Goal: Information Seeking & Learning: Learn about a topic

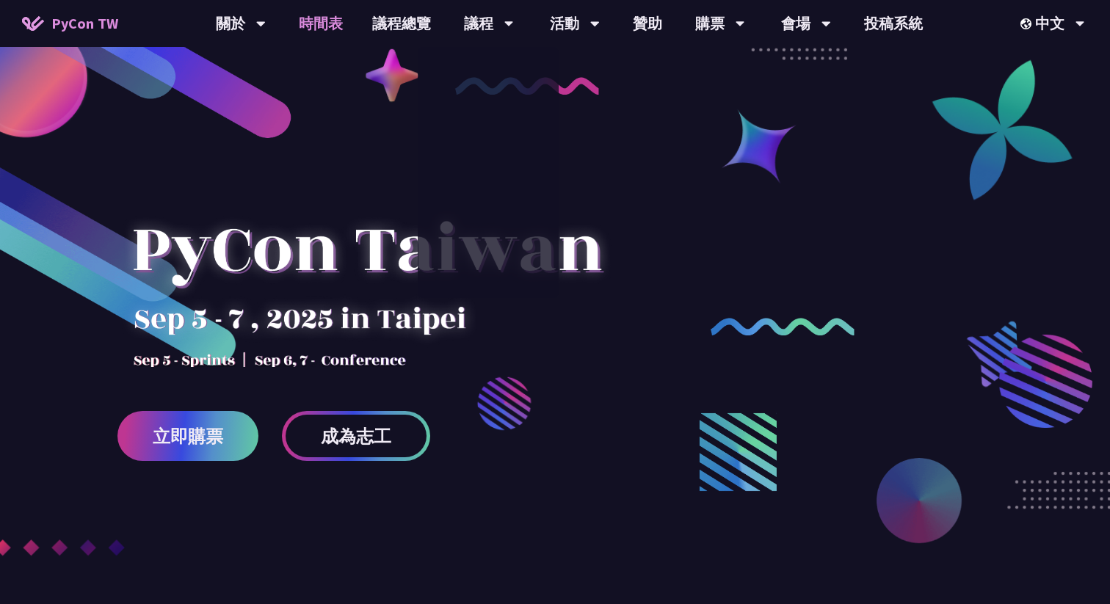
click at [338, 24] on link "時間表" at bounding box center [320, 23] width 73 height 47
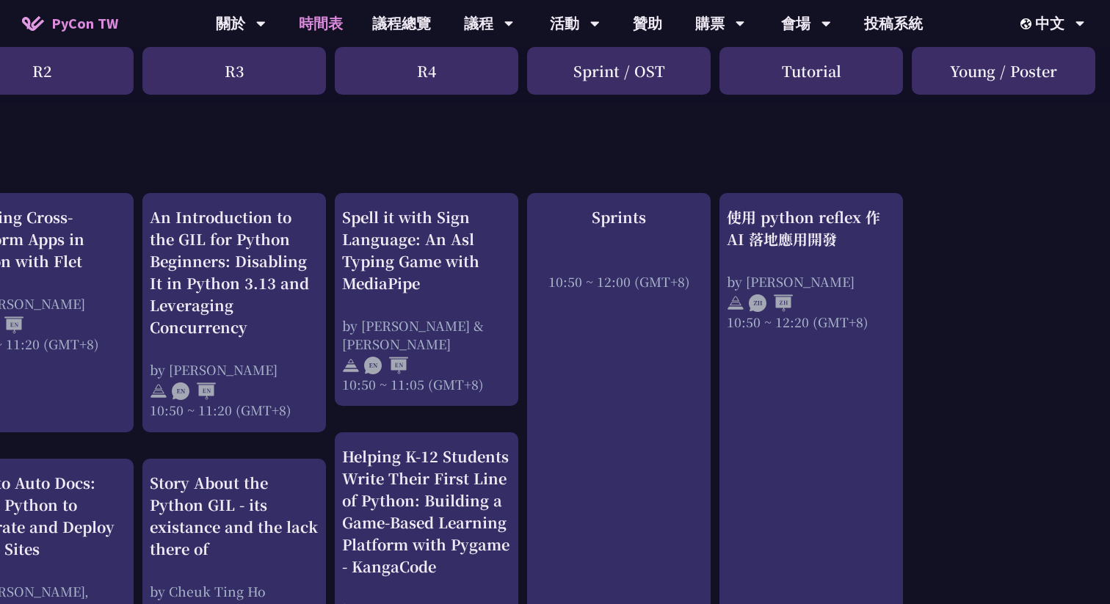
scroll to position [499, 448]
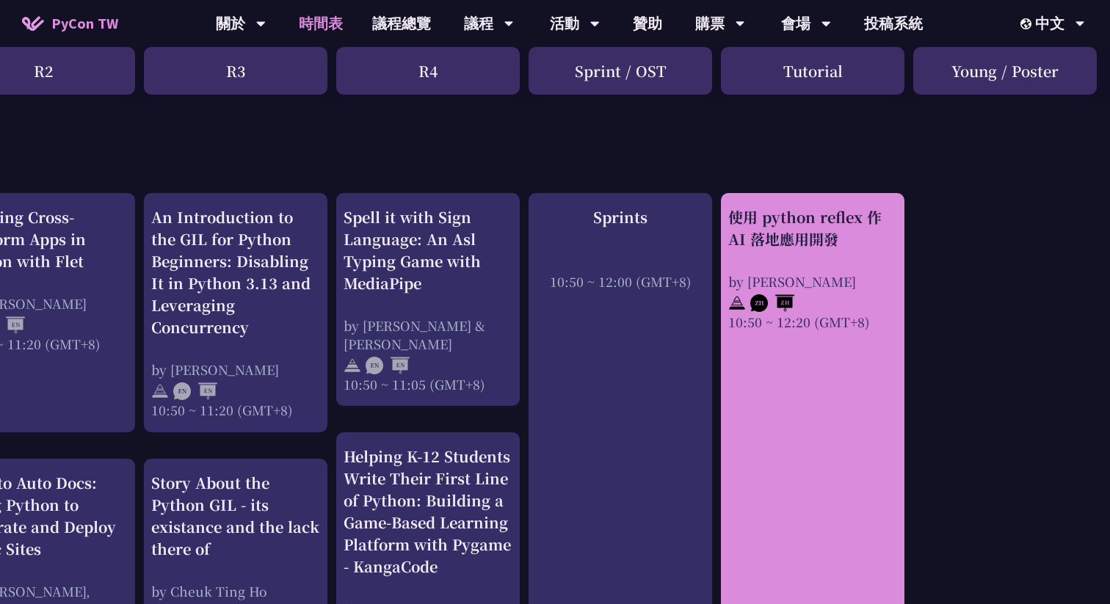
click at [850, 291] on div at bounding box center [813, 302] width 169 height 22
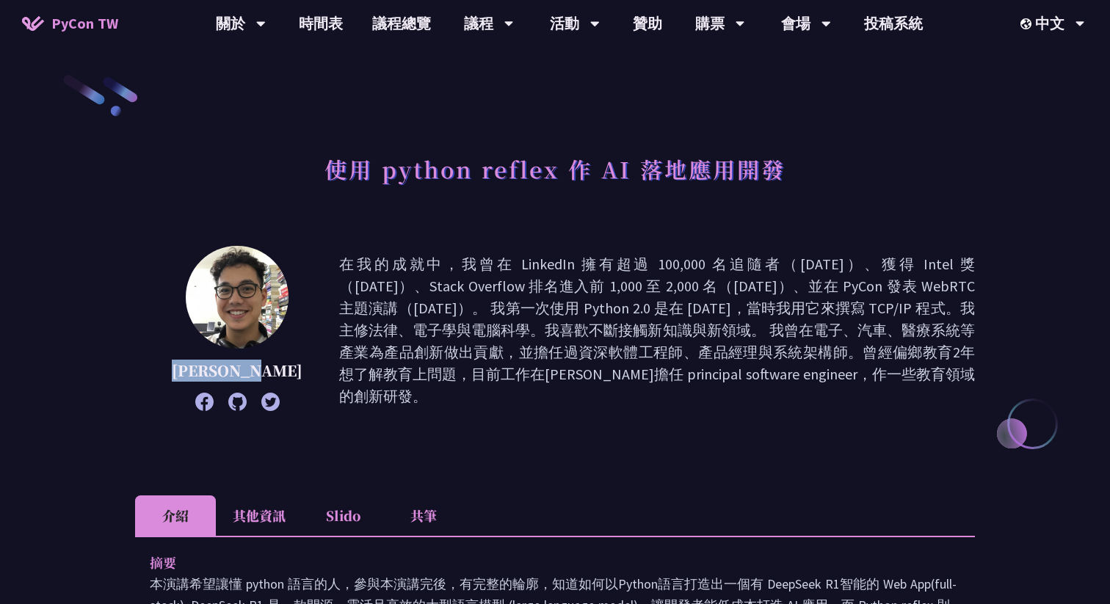
copy p "Milo Chen"
drag, startPoint x: 275, startPoint y: 371, endPoint x: 188, endPoint y: 375, distance: 86.7
click at [188, 375] on div "Milo Chen 在我的成就中，我曾在 LinkedIn 擁有超過 100,000 名追隨者（2017 年）、獲得 Intel 獎（2018 年）、Stac…" at bounding box center [555, 330] width 840 height 169
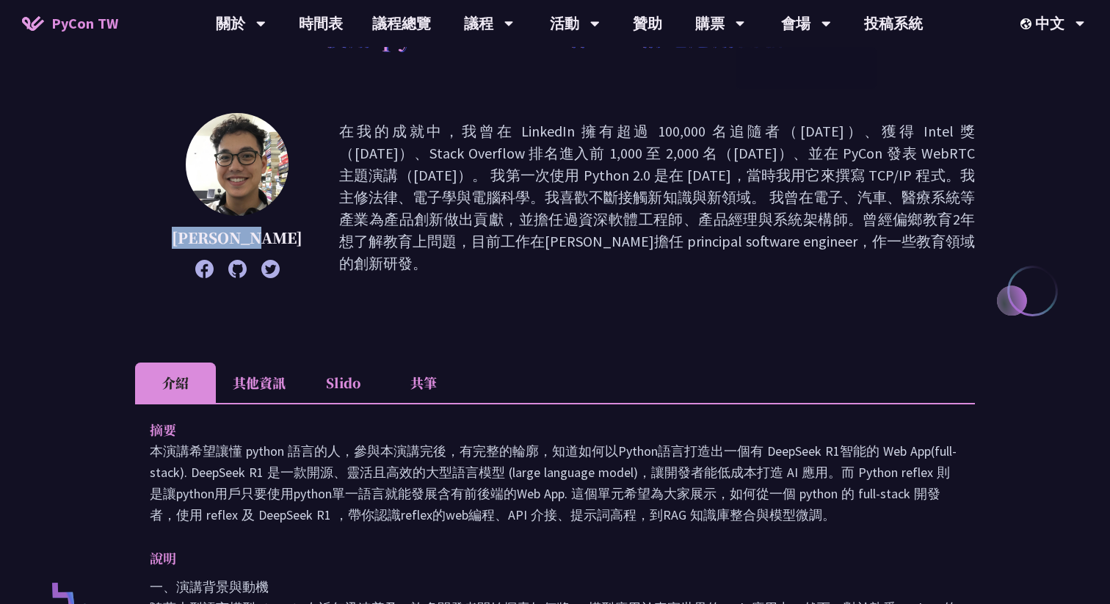
scroll to position [198, 0]
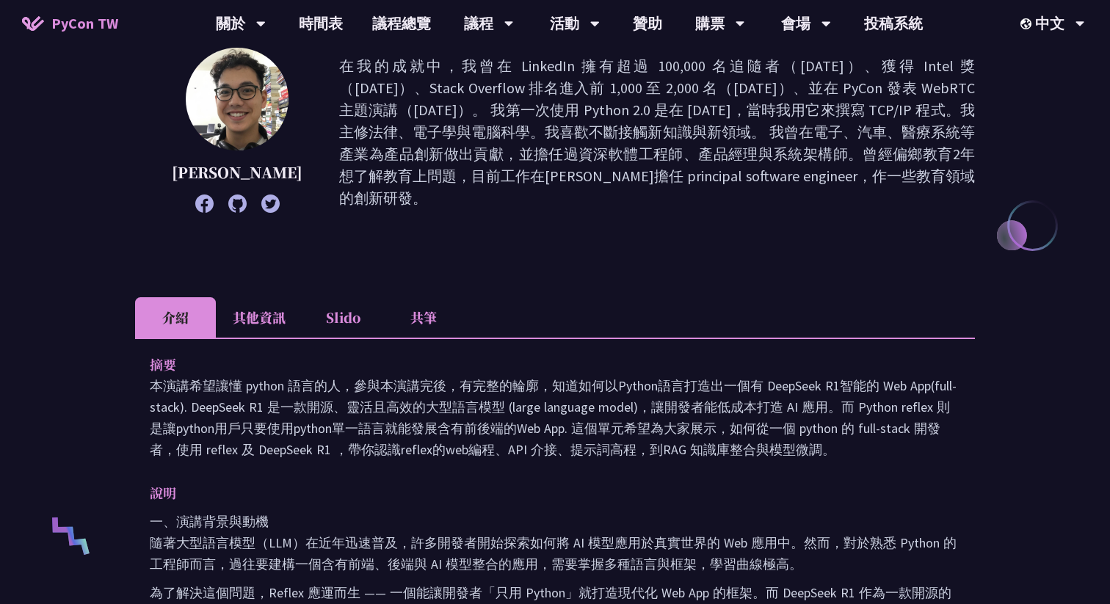
click at [282, 315] on li "其他資訊" at bounding box center [259, 317] width 87 height 40
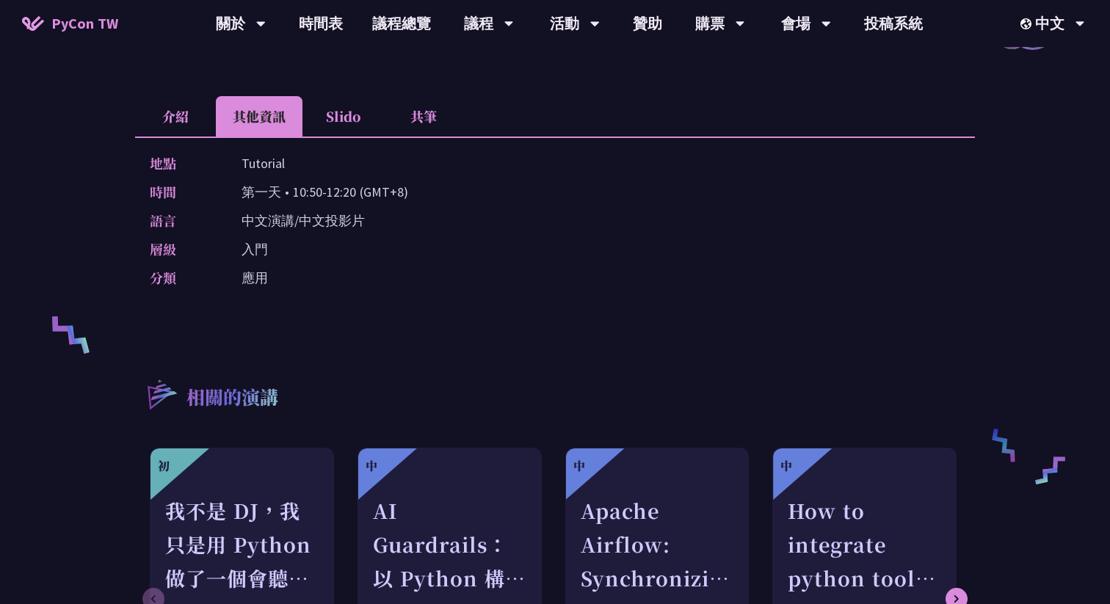
scroll to position [389, 0]
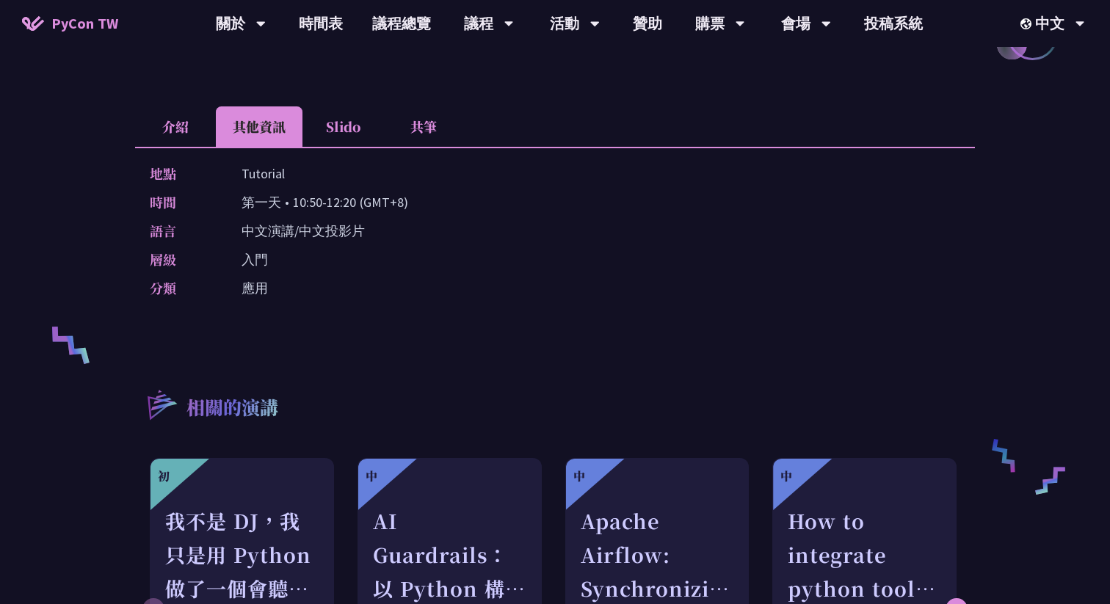
click at [359, 126] on li "Slido" at bounding box center [343, 126] width 81 height 40
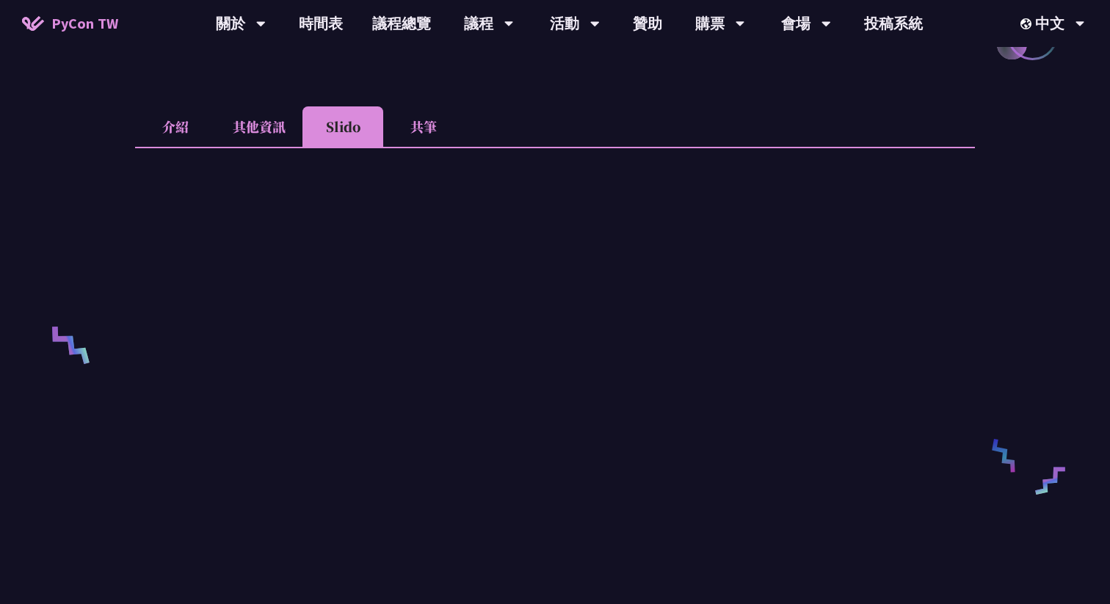
click at [415, 126] on li "共筆" at bounding box center [423, 126] width 81 height 40
click at [198, 130] on li "介紹" at bounding box center [175, 126] width 81 height 40
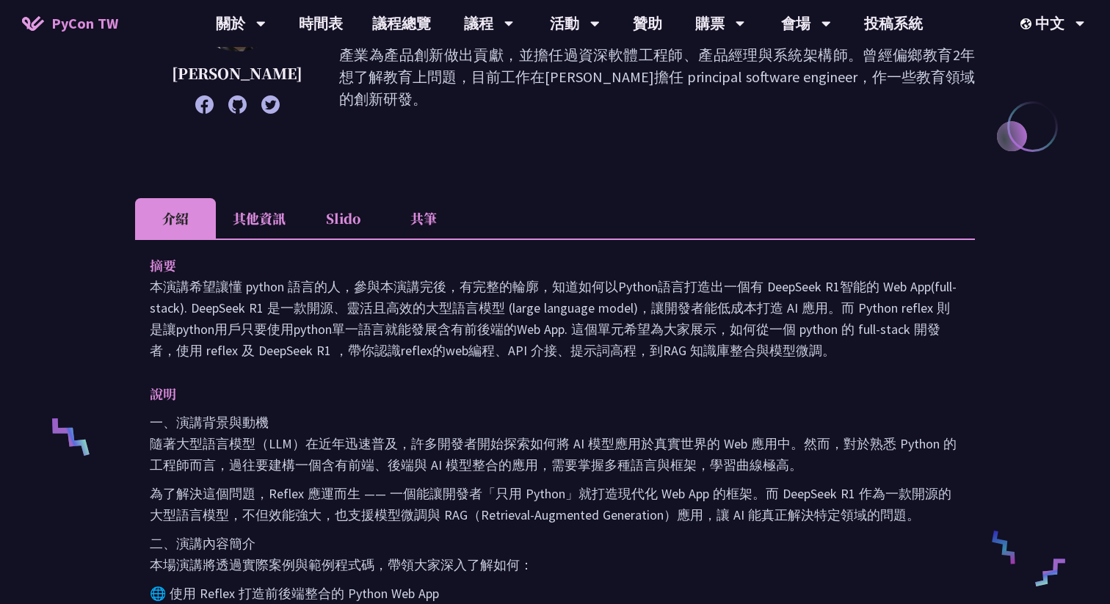
scroll to position [0, 0]
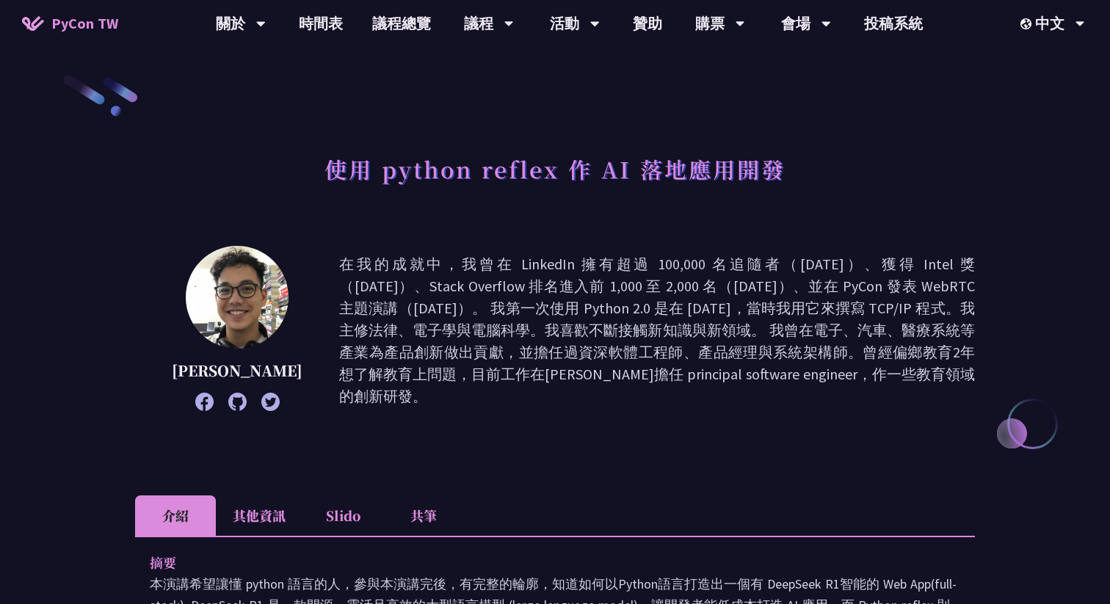
click at [228, 399] on icon at bounding box center [237, 402] width 18 height 18
click at [301, 33] on link "時間表" at bounding box center [320, 23] width 73 height 47
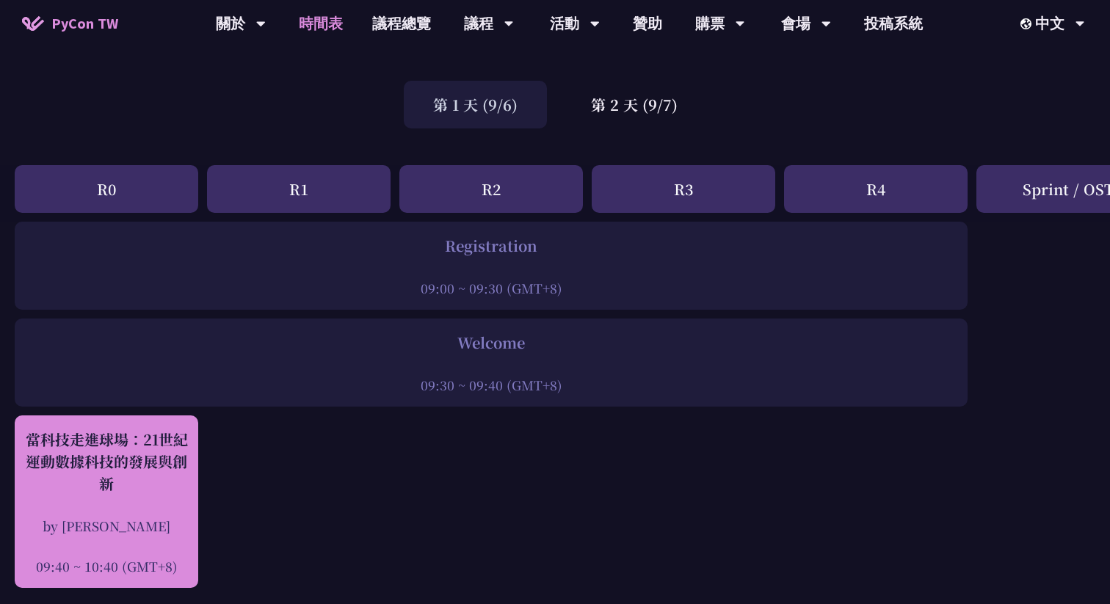
scroll to position [76, 0]
click at [98, 528] on div "by [PERSON_NAME]" at bounding box center [106, 528] width 169 height 18
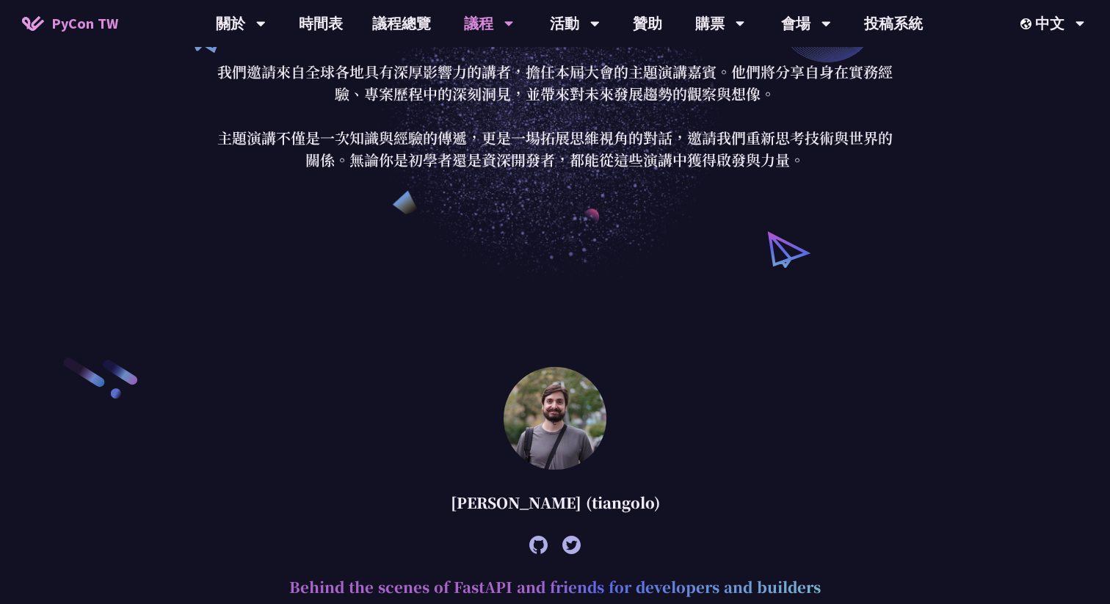
scroll to position [97, 0]
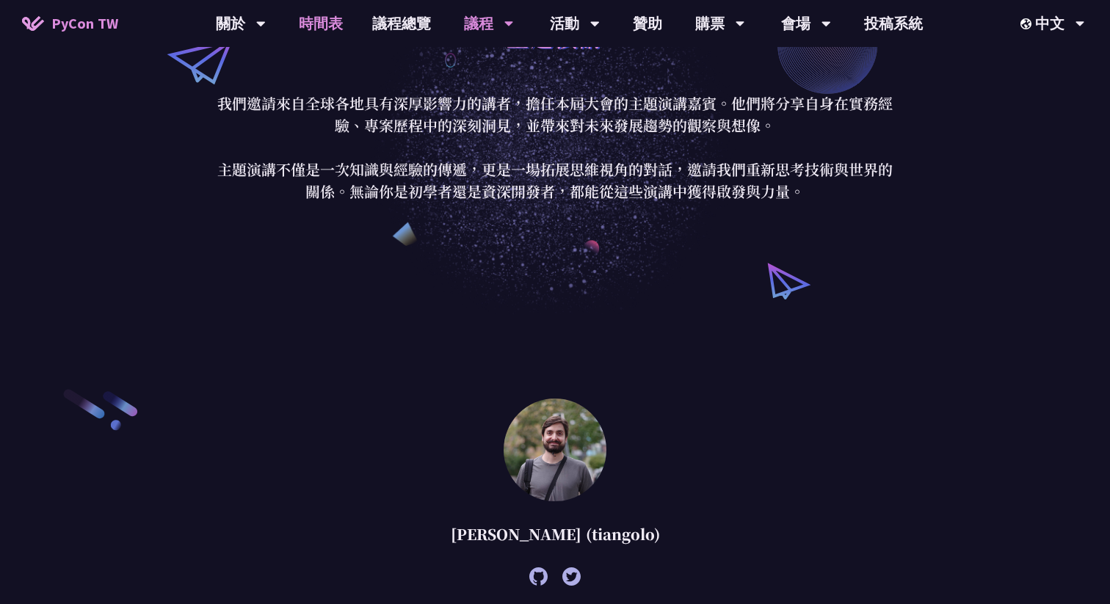
click at [317, 21] on link "時間表" at bounding box center [320, 23] width 73 height 47
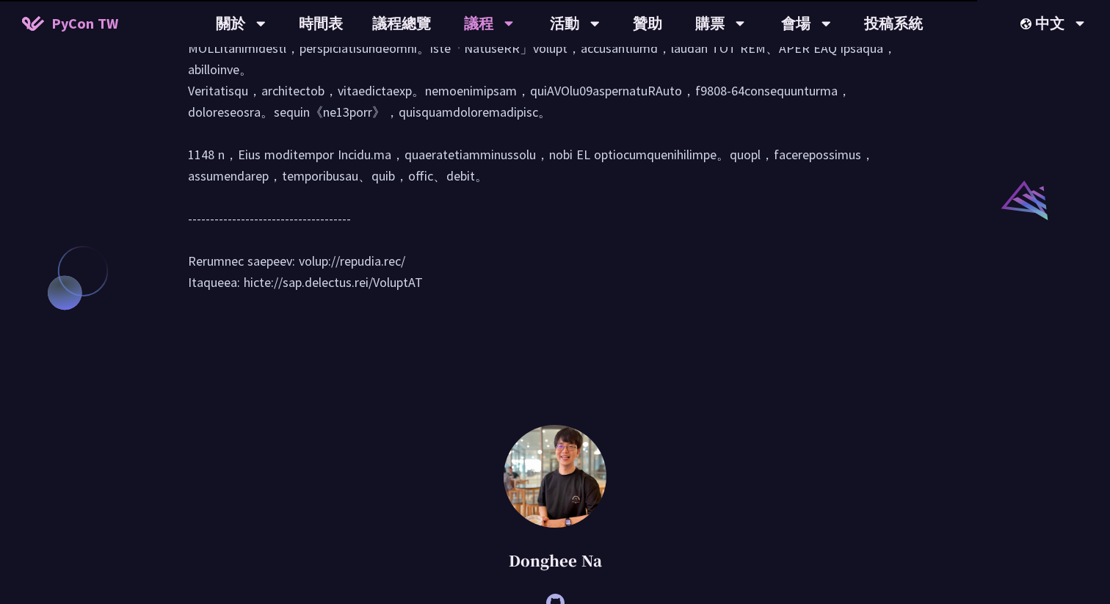
scroll to position [1514, 0]
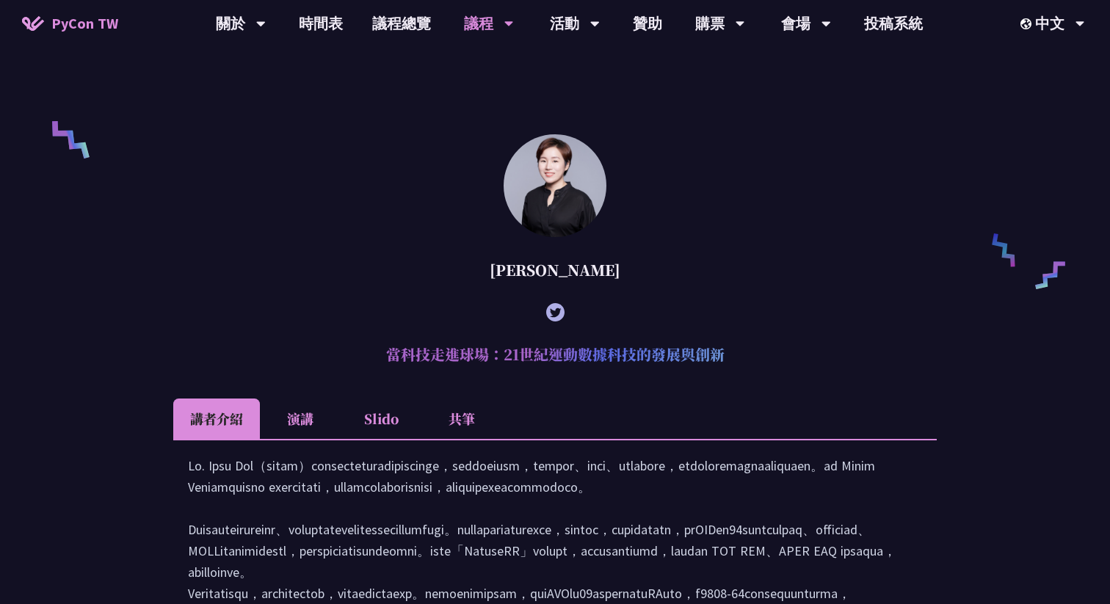
scroll to position [1020, 0]
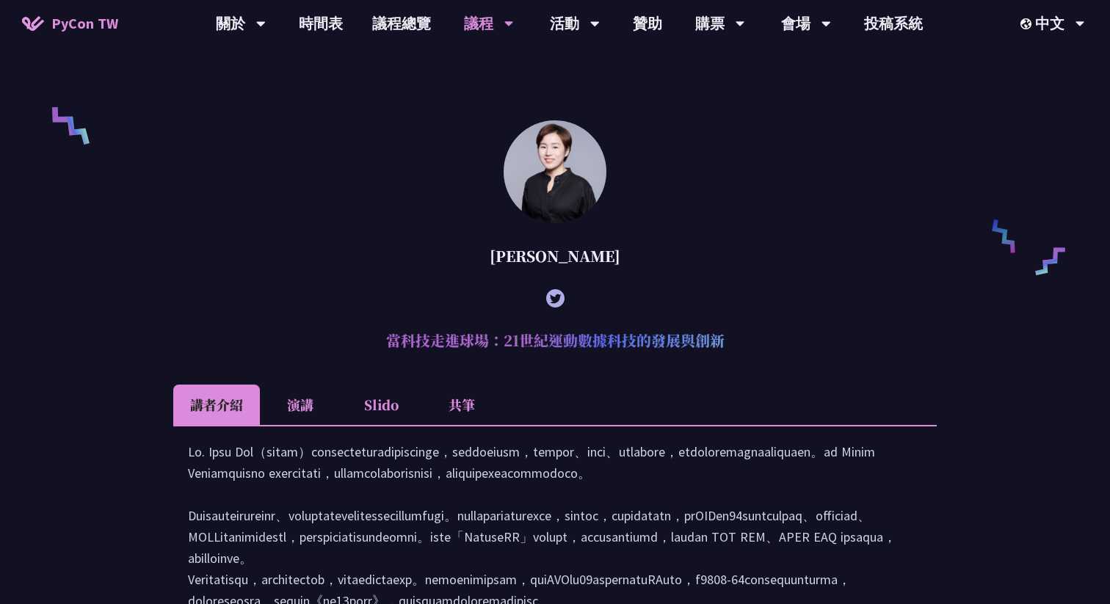
drag, startPoint x: 380, startPoint y: 364, endPoint x: 796, endPoint y: 364, distance: 416.4
click at [796, 363] on h2 "當科技走進球場：21世紀運動數據科技的發展與創新" at bounding box center [555, 341] width 764 height 44
drag, startPoint x: 538, startPoint y: 272, endPoint x: 578, endPoint y: 279, distance: 41.1
click at [578, 278] on div "林滿新" at bounding box center [555, 256] width 764 height 44
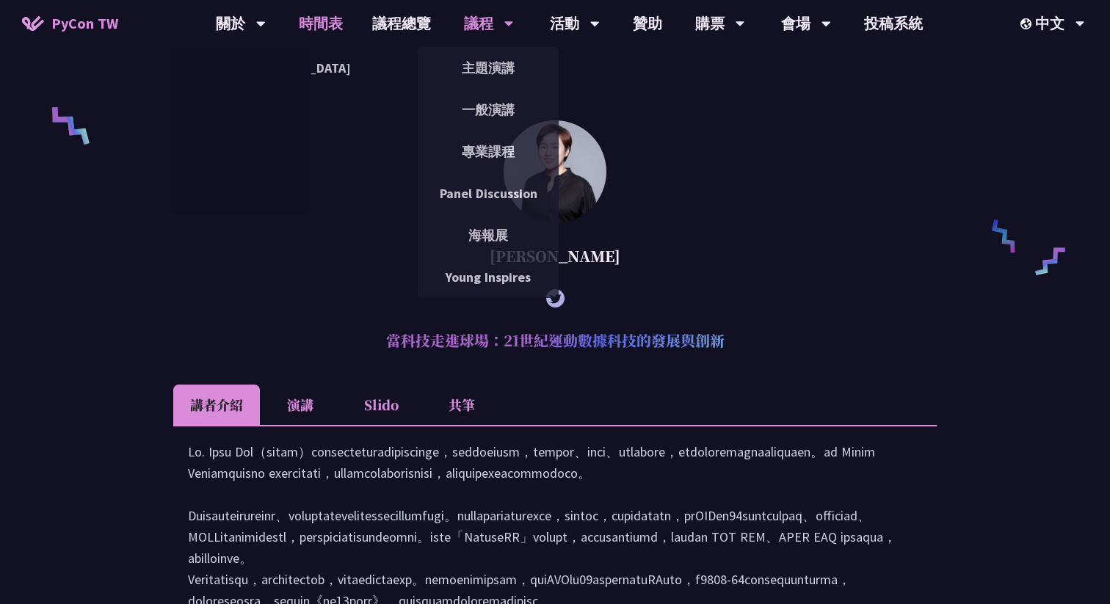
click at [295, 28] on link "時間表" at bounding box center [320, 23] width 73 height 47
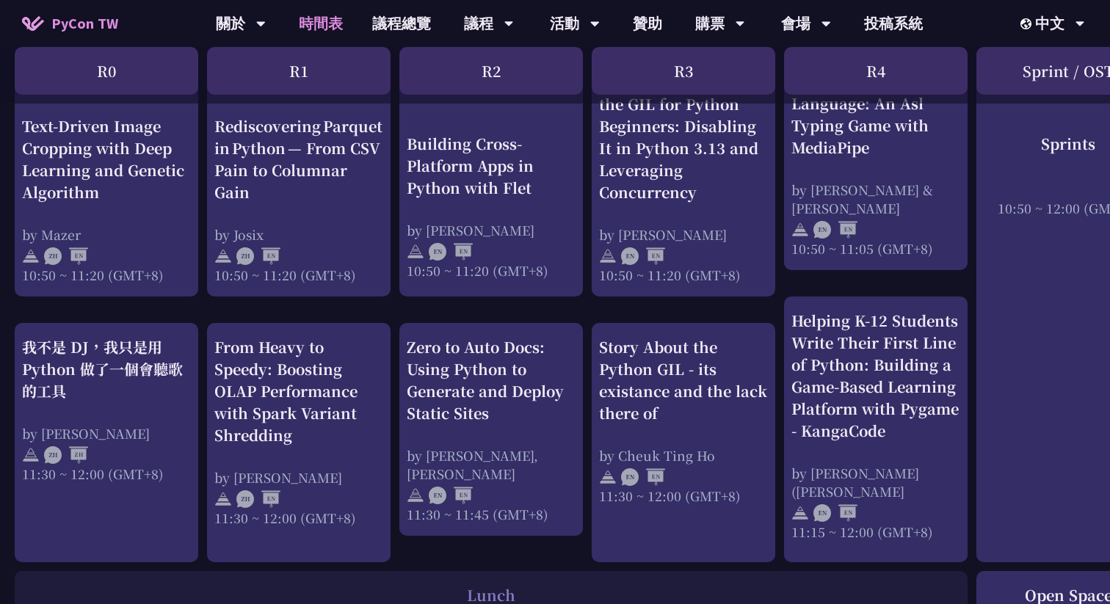
scroll to position [629, 0]
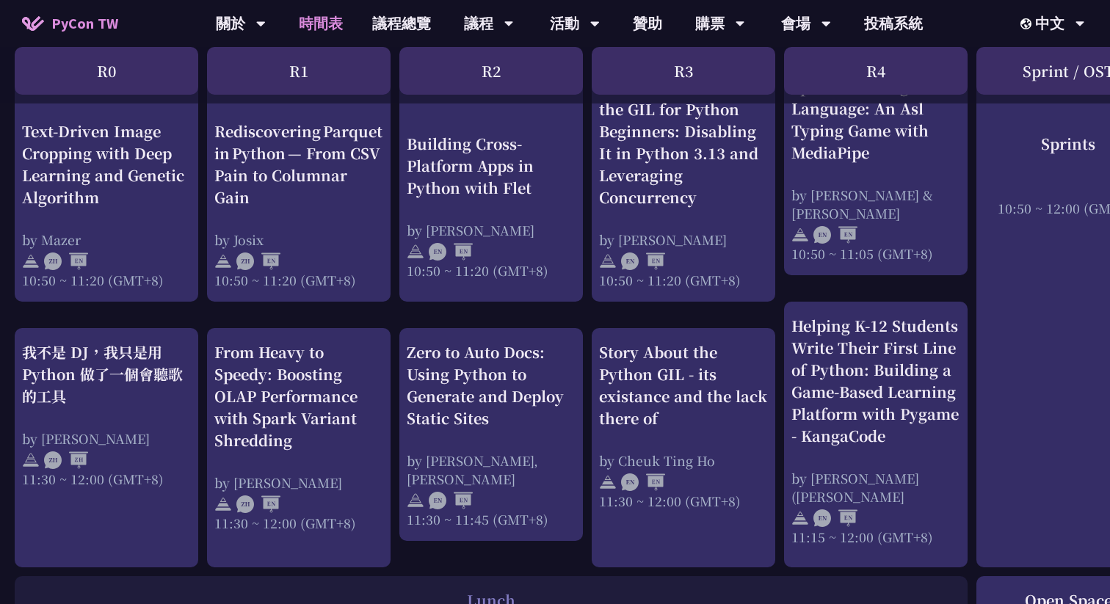
click at [472, 358] on div "Zero to Auto Docs: Using Python to Generate and Deploy Static Sites" at bounding box center [491, 386] width 169 height 88
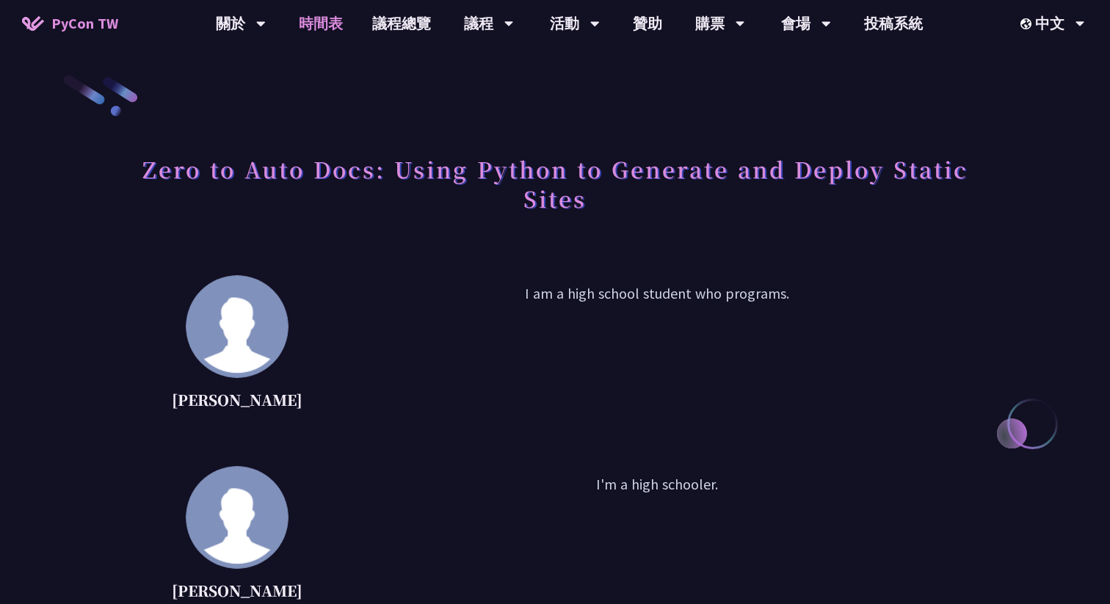
click at [339, 15] on link "時間表" at bounding box center [320, 23] width 73 height 47
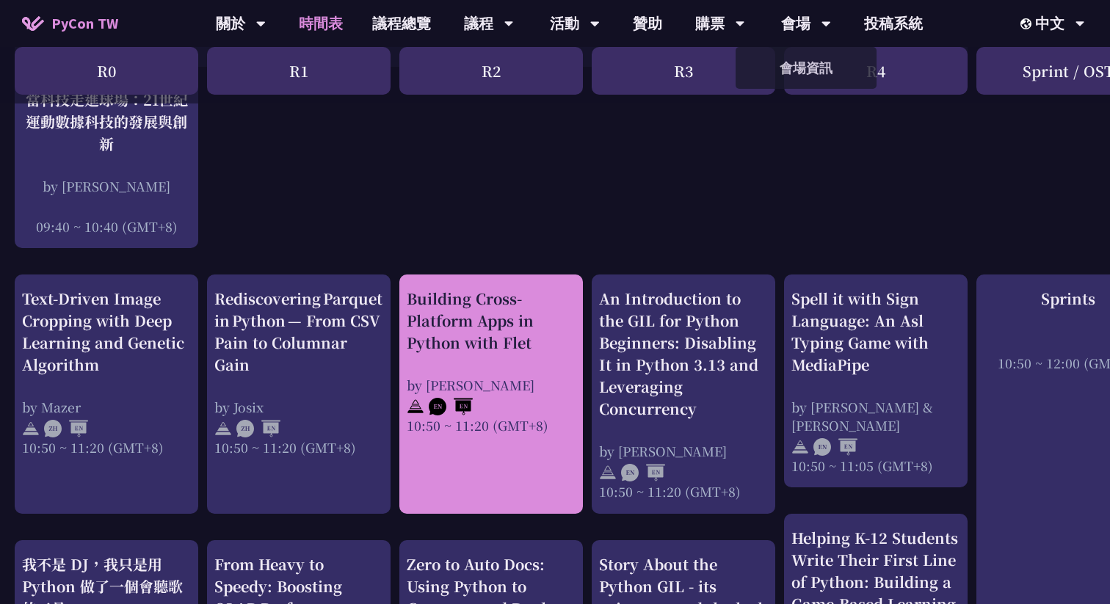
scroll to position [325, 0]
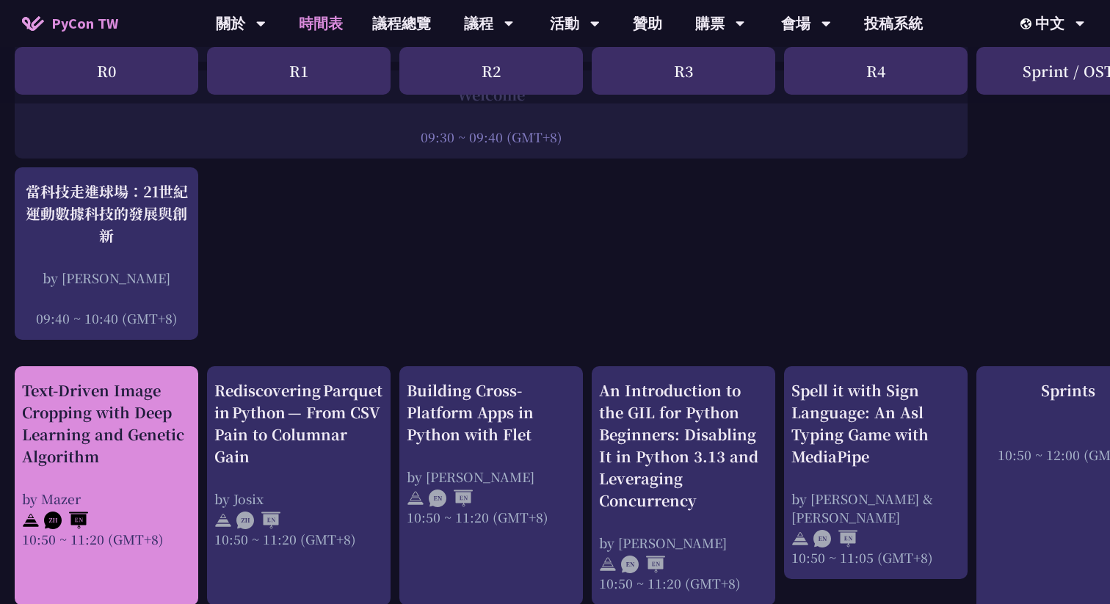
click at [114, 404] on div "Text-Driven Image Cropping with Deep Learning and Genetic Algorithm" at bounding box center [106, 424] width 169 height 88
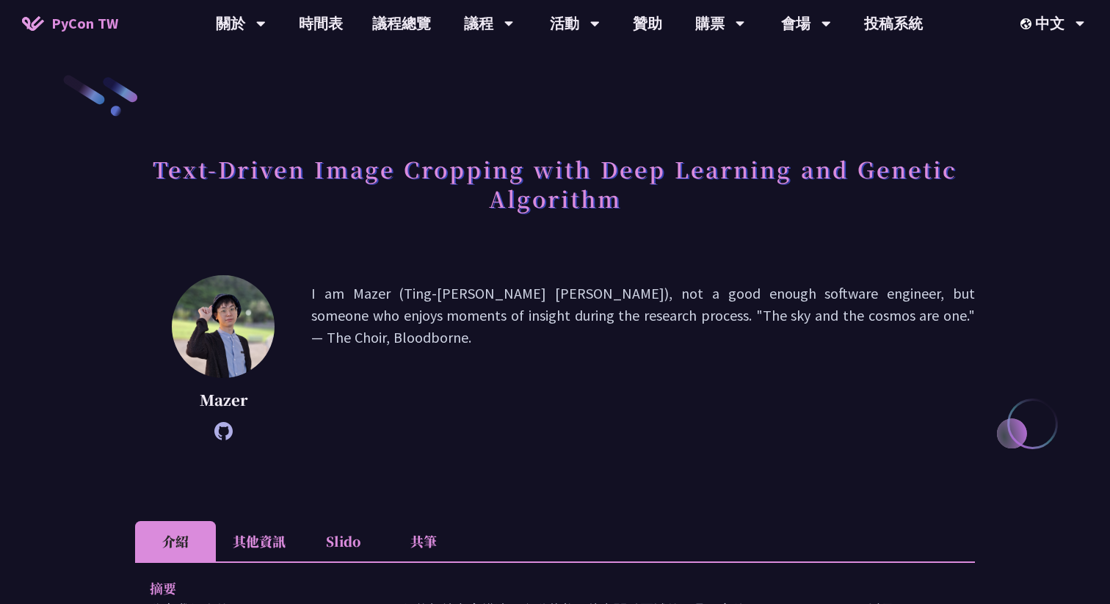
click at [231, 403] on p "Mazer" at bounding box center [223, 400] width 103 height 22
copy p "Mazer"
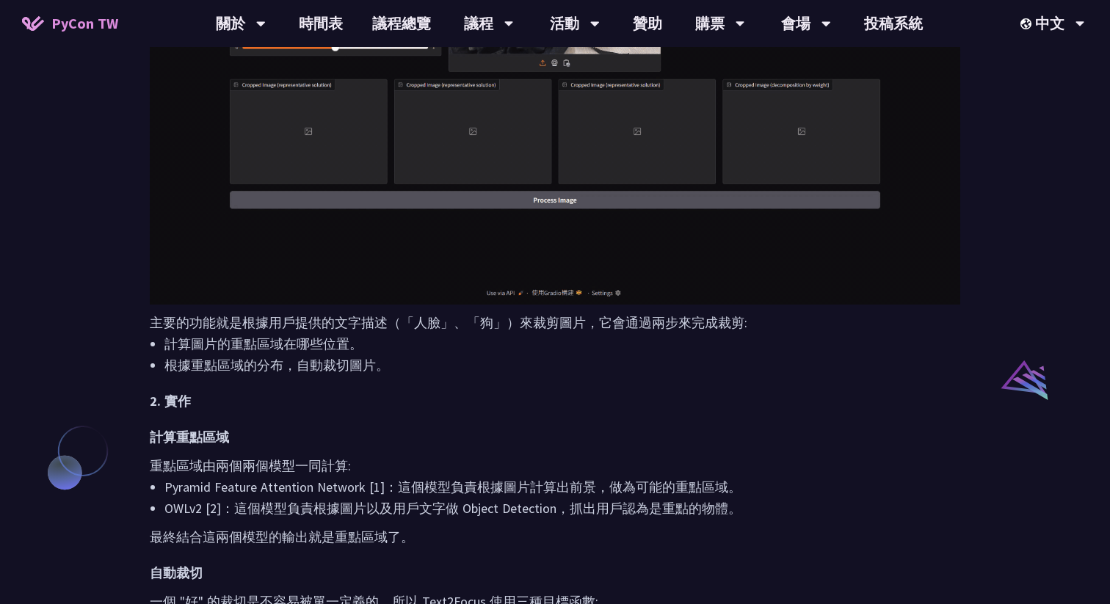
scroll to position [761, 0]
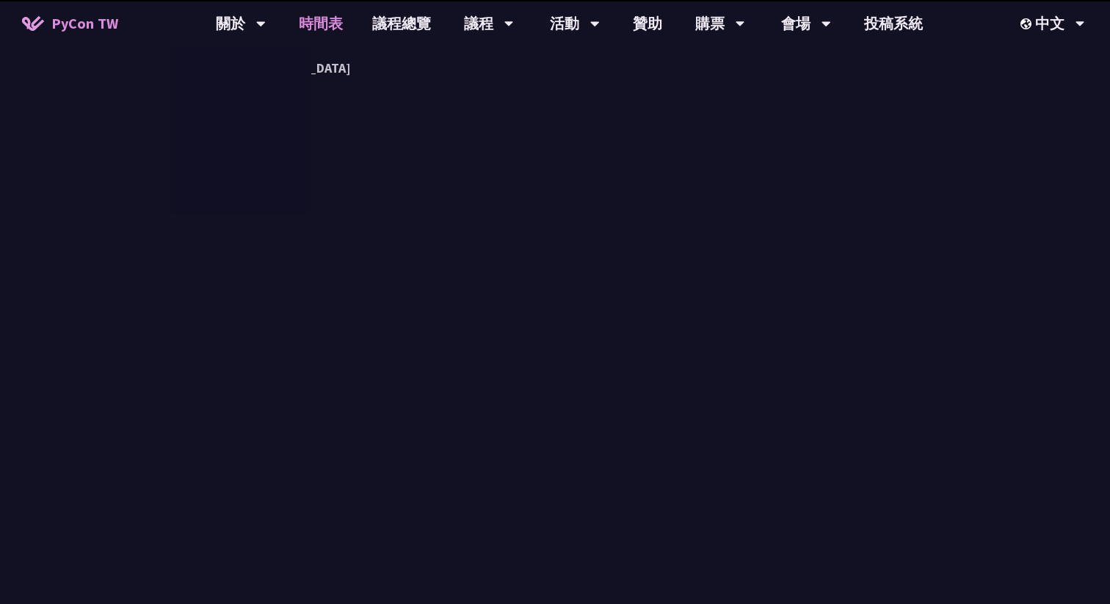
scroll to position [325, 0]
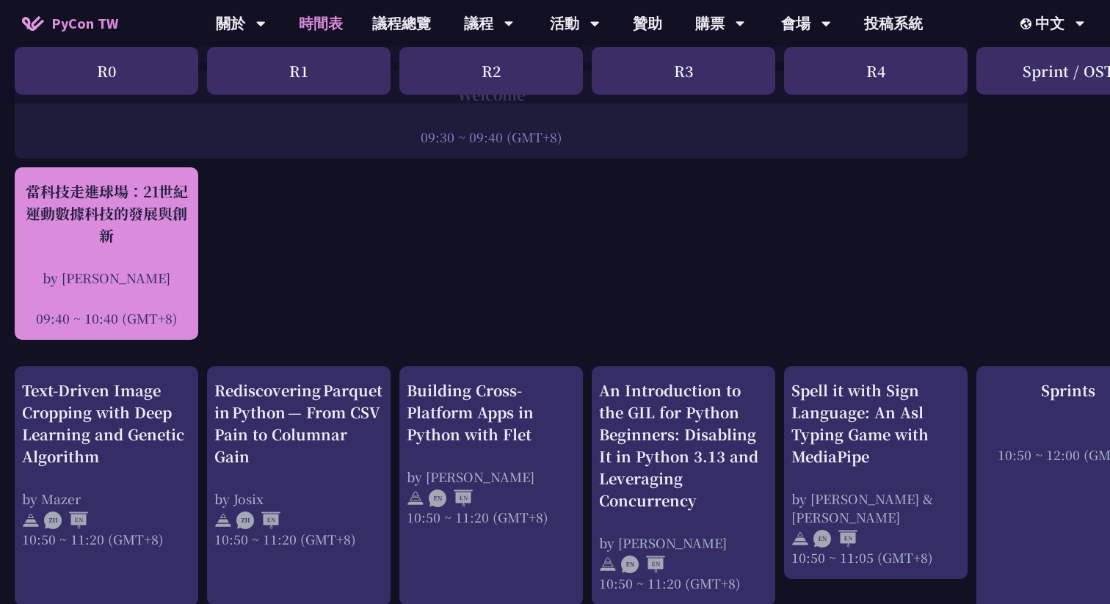
click at [93, 259] on div "當科技走進球場：21世紀運動數據科技的發展與創新 by 林滿新 09:40 ~ 10:40 (GMT+8)" at bounding box center [106, 254] width 169 height 147
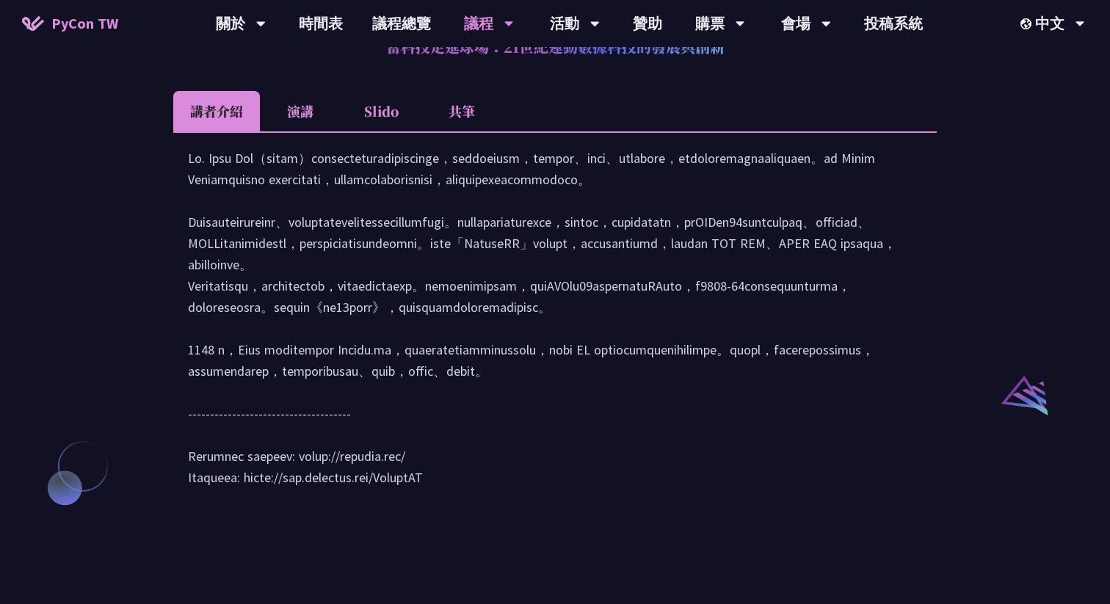
scroll to position [1260, 0]
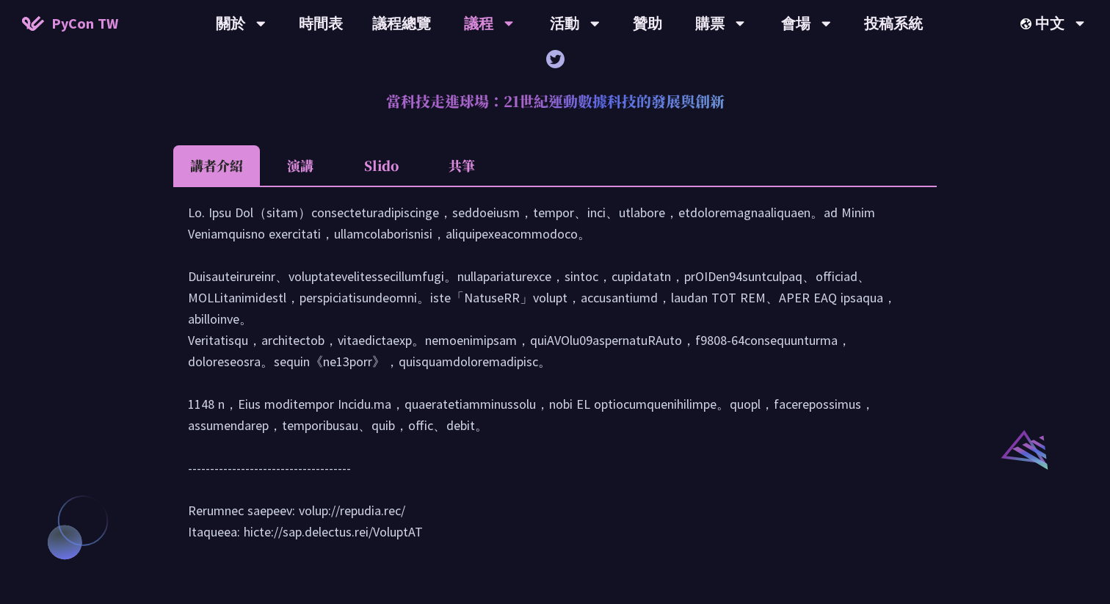
click at [386, 186] on li "Slido" at bounding box center [381, 165] width 81 height 40
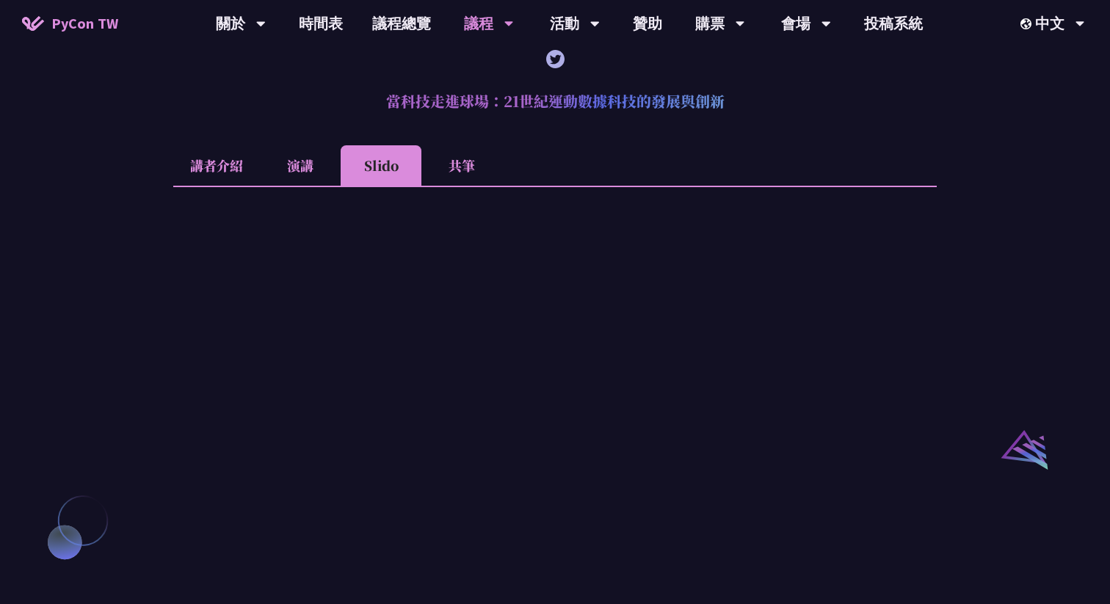
click at [463, 186] on li "共筆" at bounding box center [462, 165] width 81 height 40
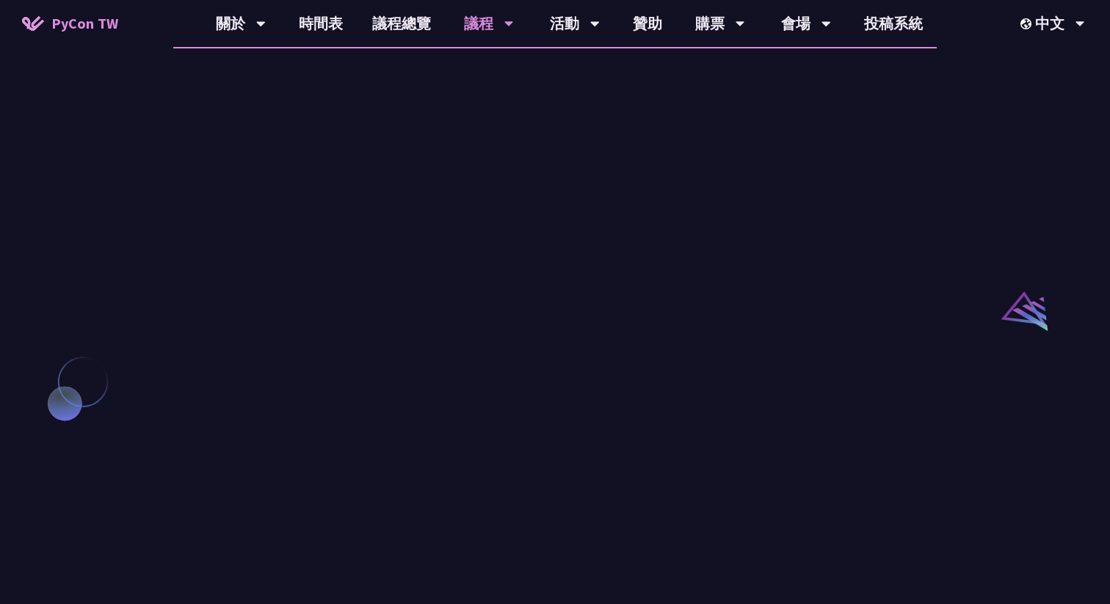
scroll to position [1358, 0]
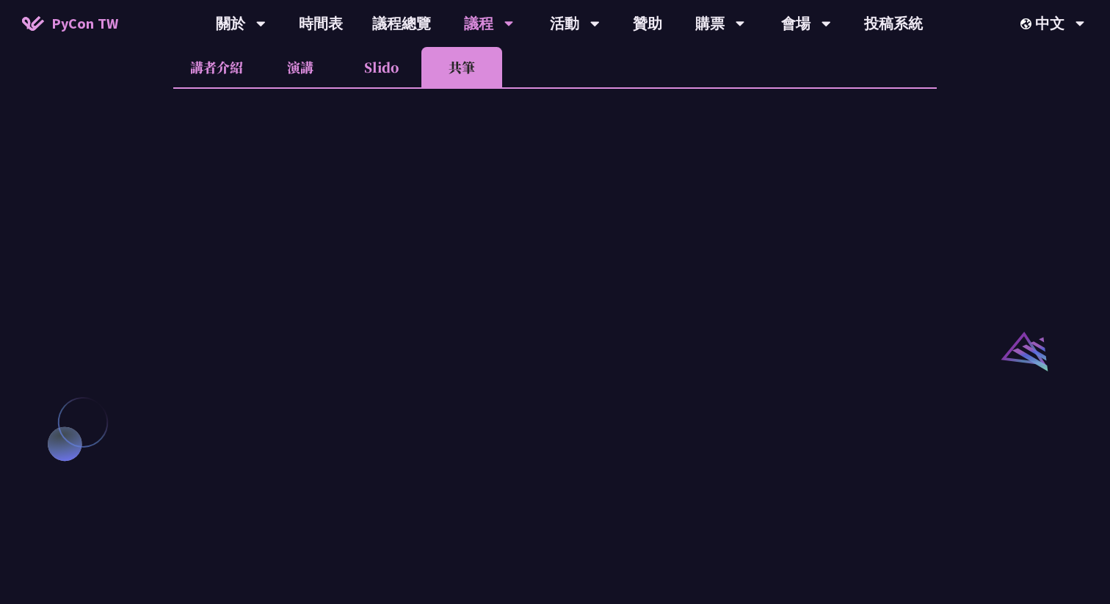
click at [972, 133] on div "Sebastián Ramírez (tiangolo) Behind the scenes of FastAPI and friends for devel…" at bounding box center [555, 239] width 1110 height 2373
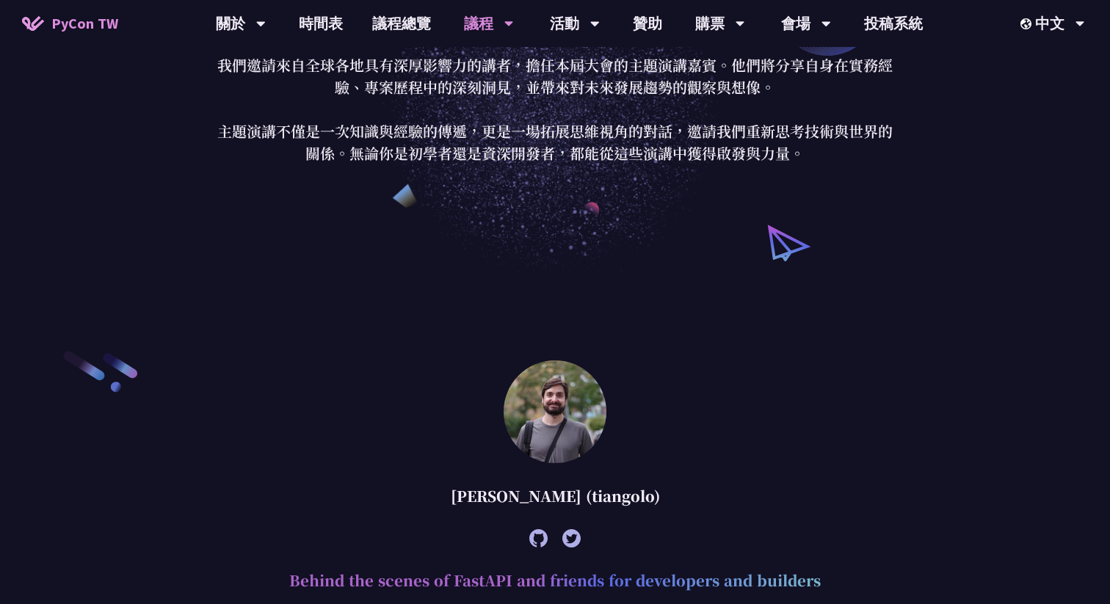
scroll to position [103, 0]
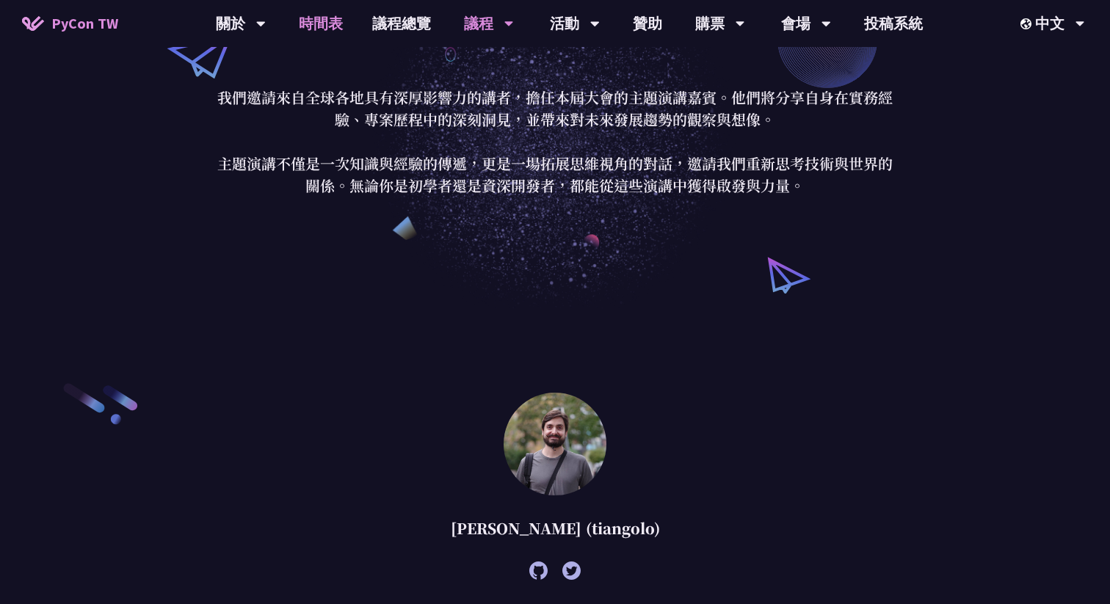
click at [339, 25] on link "時間表" at bounding box center [320, 23] width 73 height 47
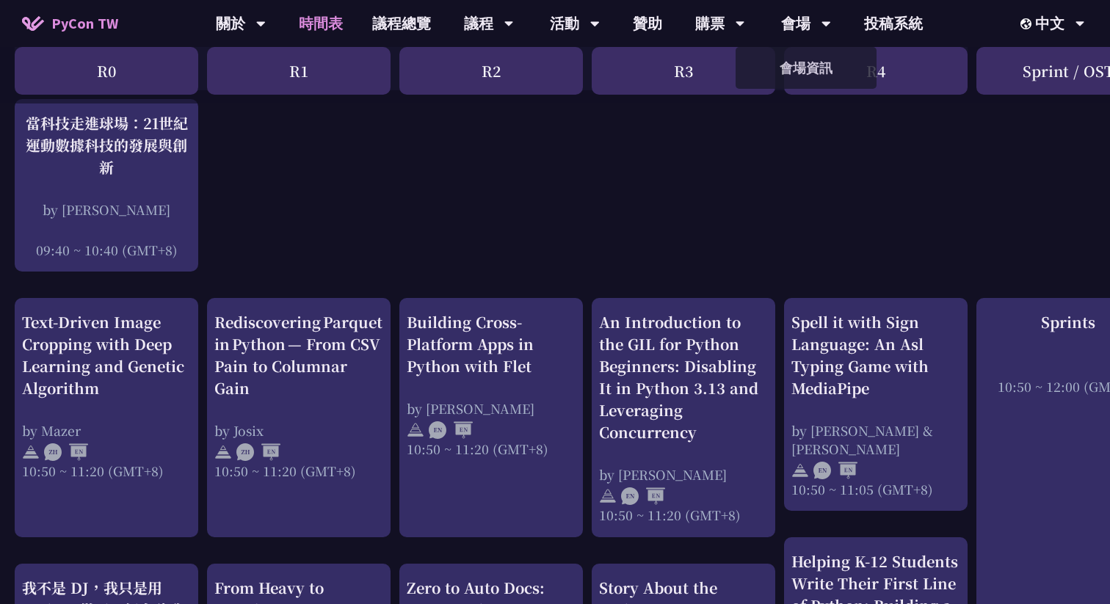
scroll to position [433, 0]
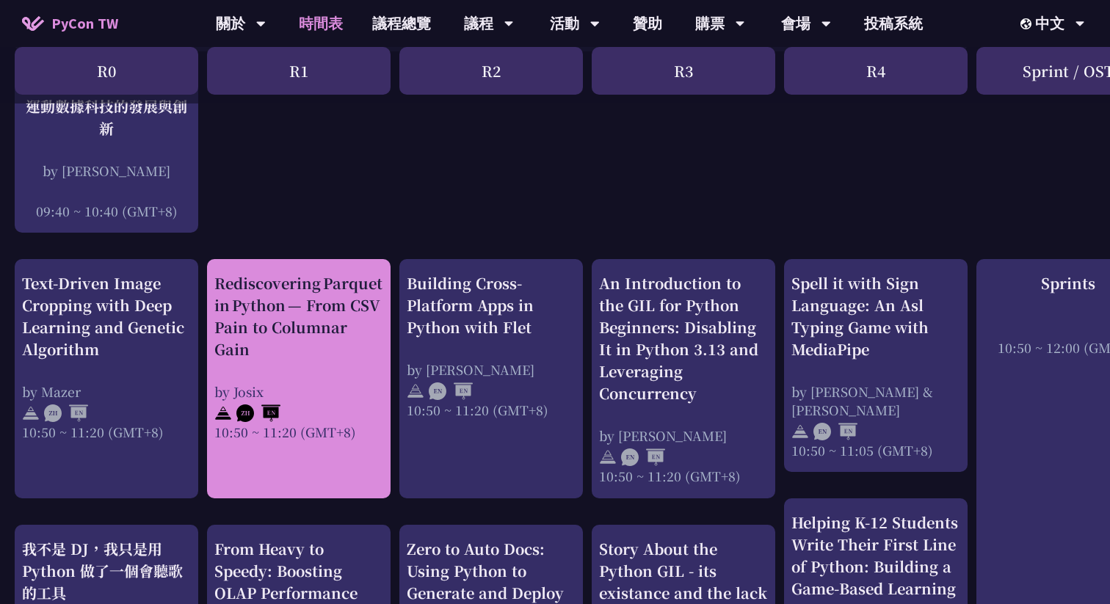
click at [306, 343] on div "Rediscovering Parquet in Python — From CSV Pain to Columnar Gain" at bounding box center [298, 316] width 169 height 88
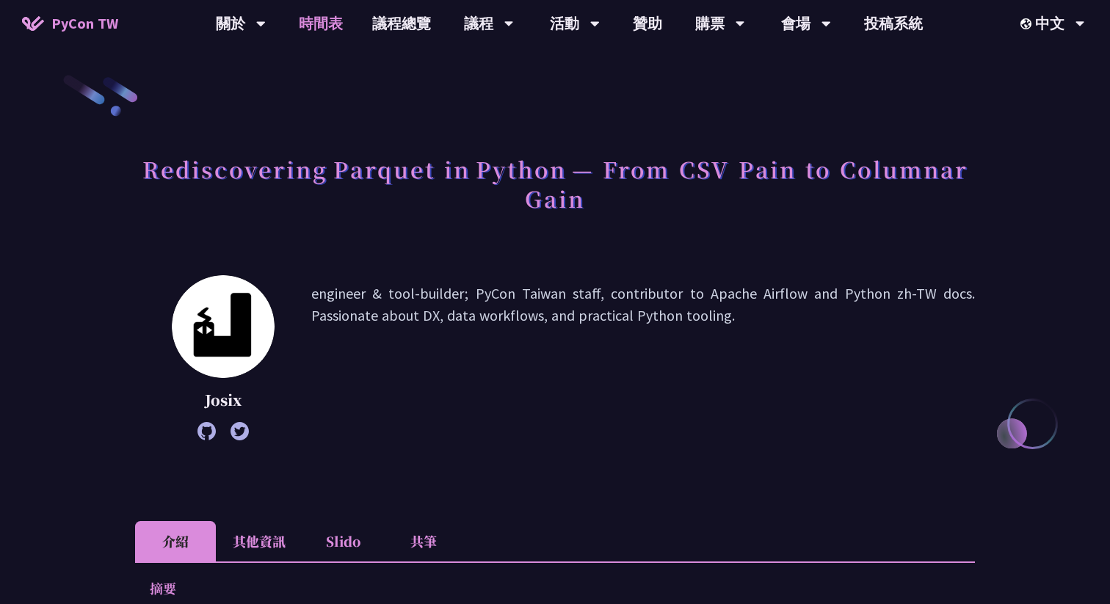
click at [321, 34] on link "時間表" at bounding box center [320, 23] width 73 height 47
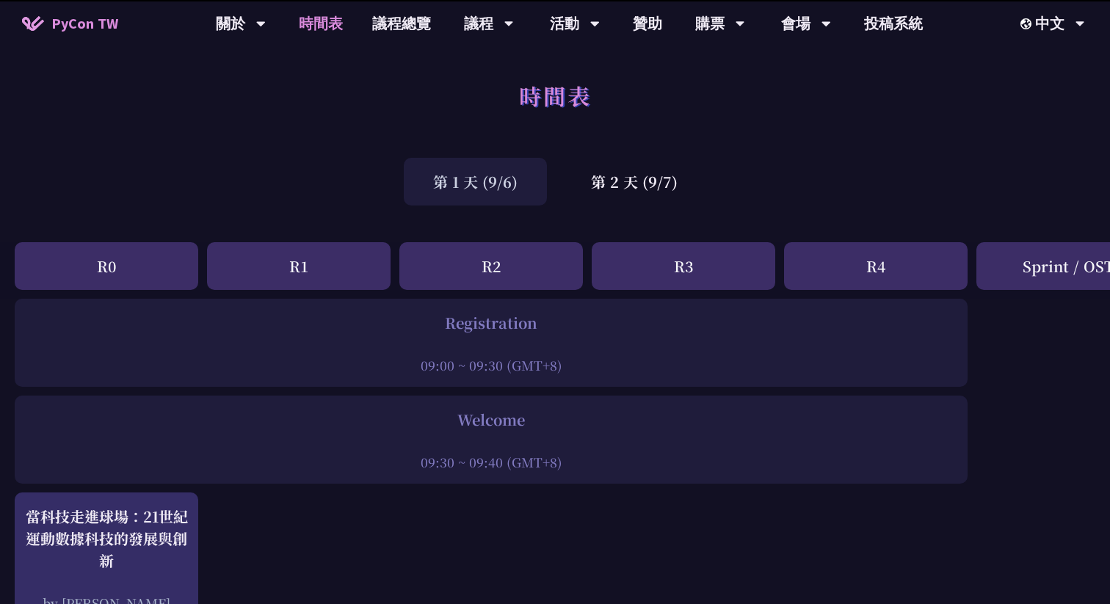
scroll to position [433, 0]
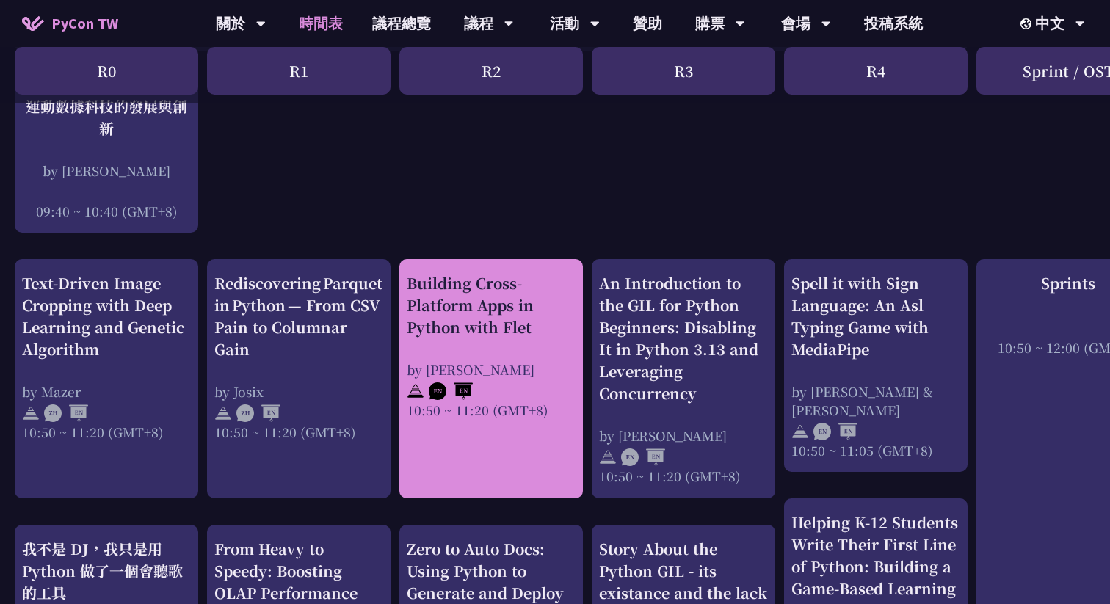
click at [526, 318] on div "Building Cross-Platform Apps in Python with Flet" at bounding box center [491, 305] width 169 height 66
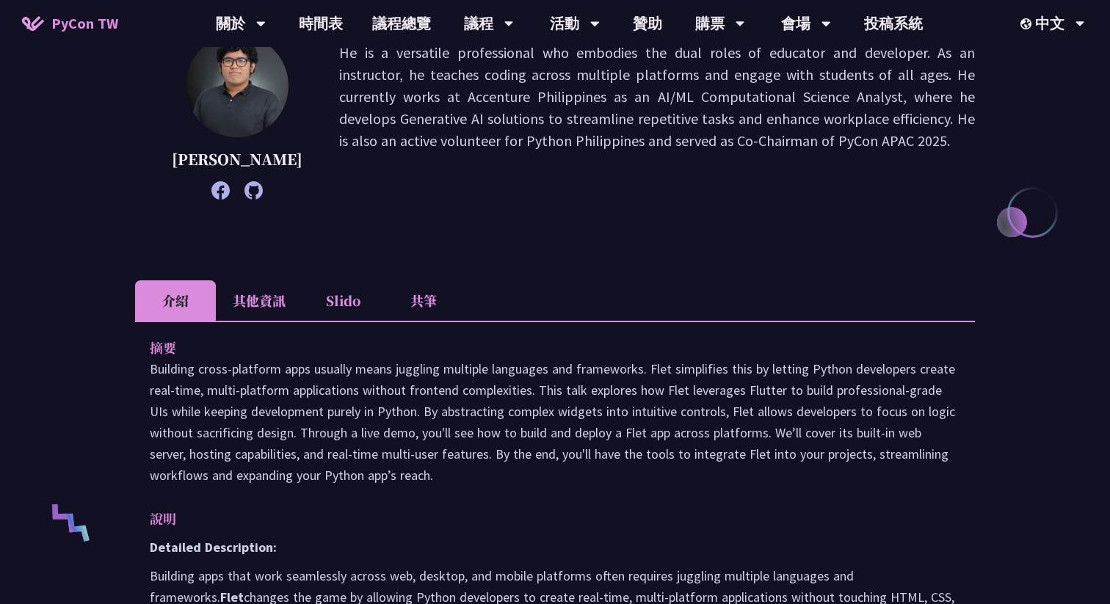
scroll to position [189, 0]
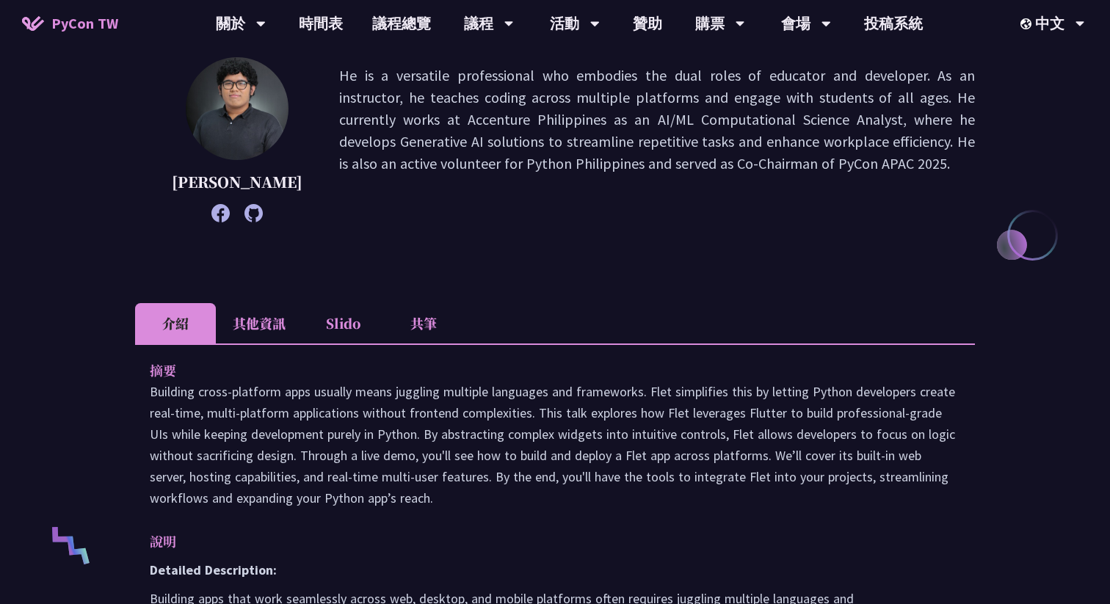
click at [184, 184] on p "[PERSON_NAME]" at bounding box center [237, 182] width 131 height 22
click at [391, 223] on div "Cyrus Mante He is a versatile professional who embodies the dual roles of educa…" at bounding box center [555, 161] width 840 height 209
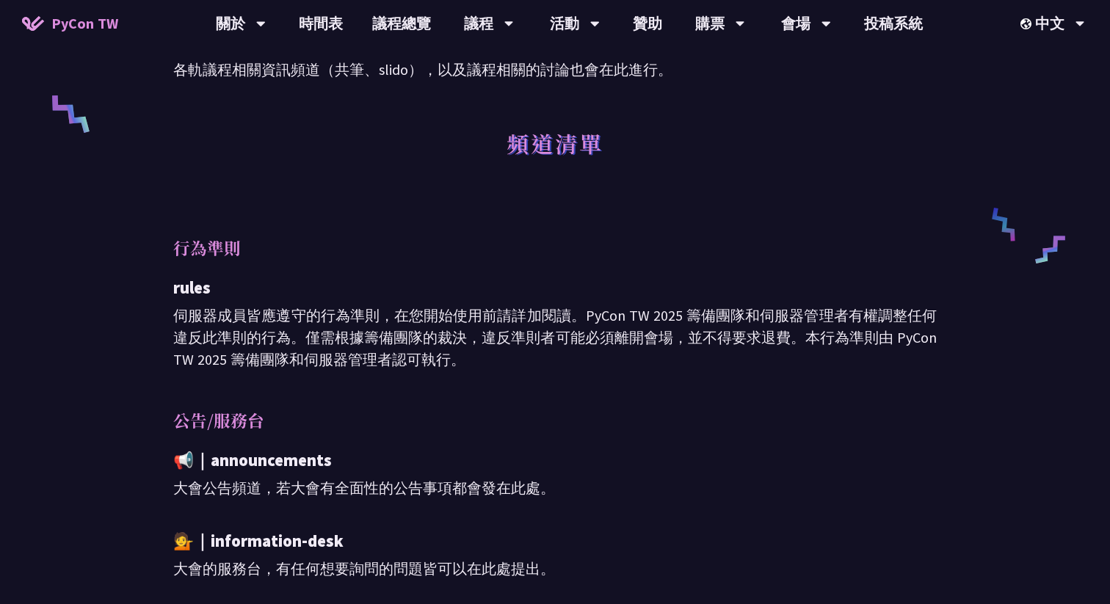
scroll to position [762, 0]
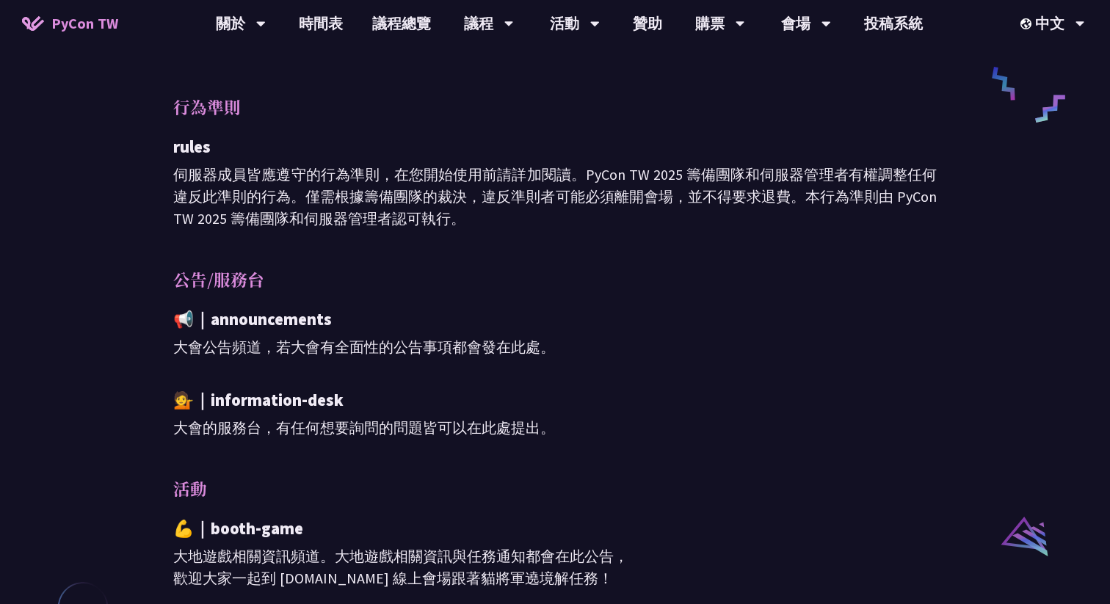
click at [177, 306] on div "公告/服務台 📢｜announcements 大會公告頻道，若大會有全面性的公告事項都會發在此處。 💁｜information-desk 大會的服務台，有任何…" at bounding box center [555, 353] width 764 height 173
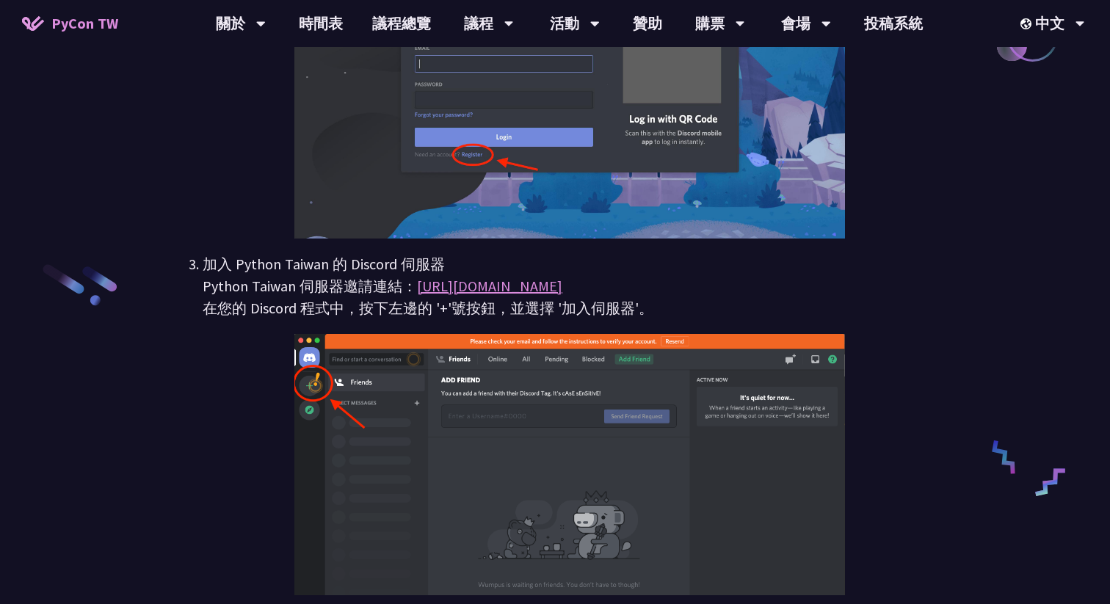
scroll to position [1702, 0]
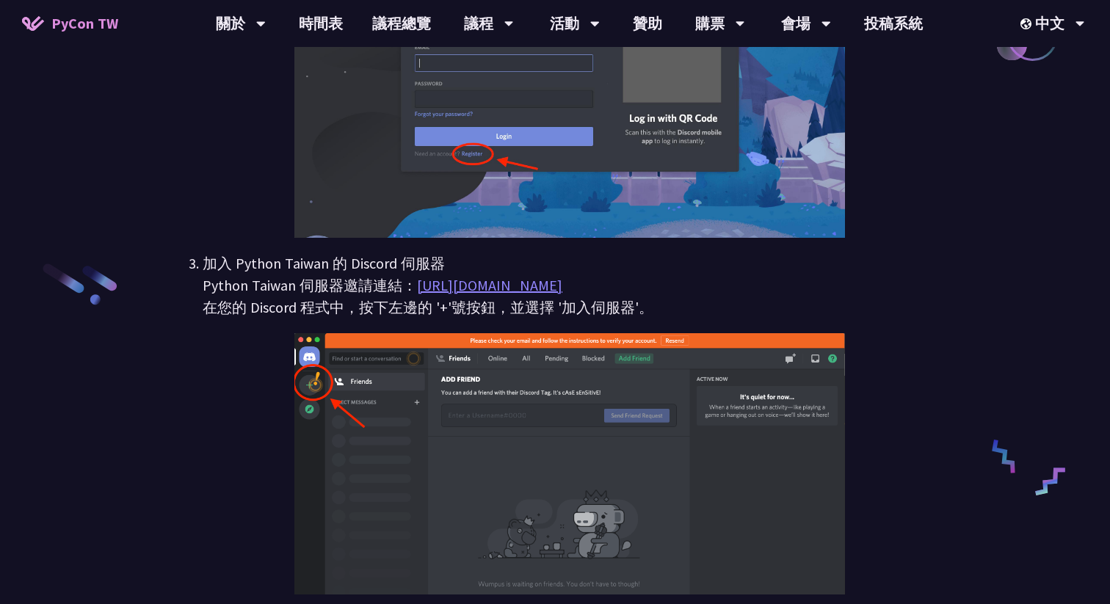
click at [475, 286] on link "https://discord.gg/dr5JmVFNtj" at bounding box center [489, 285] width 145 height 18
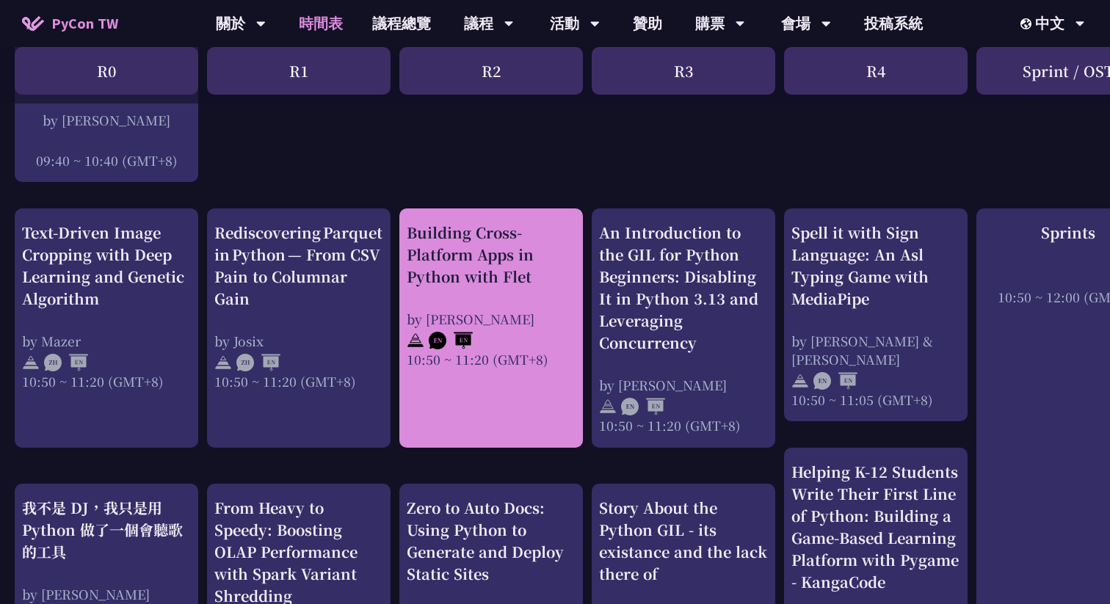
scroll to position [492, 0]
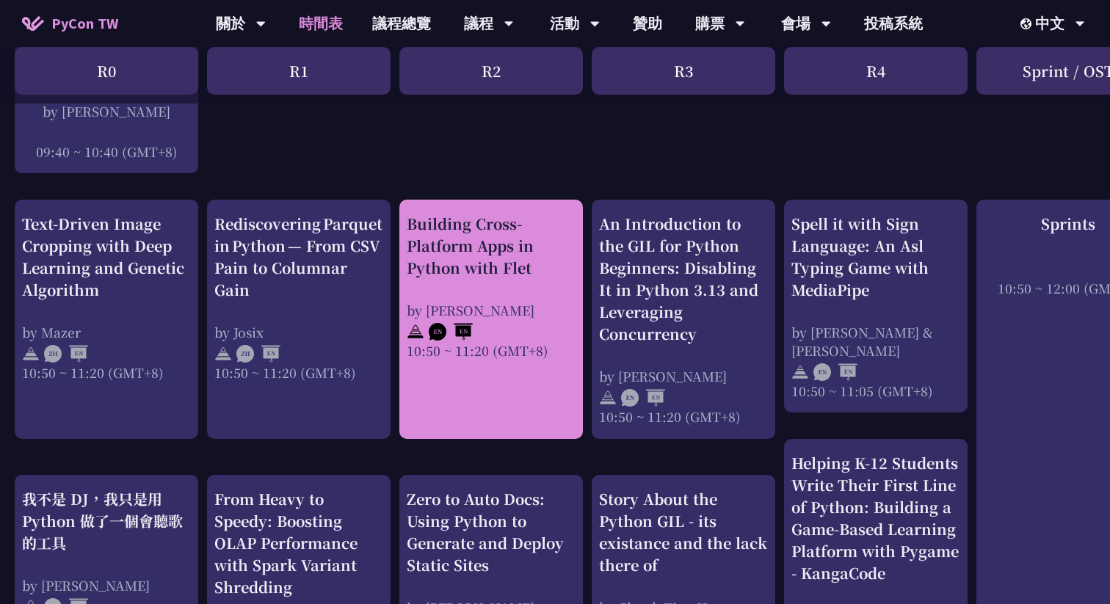
click at [549, 397] on link "Building Cross-Platform Apps in Python with Flet by [PERSON_NAME] 10:50 ~ 11:20…" at bounding box center [491, 320] width 169 height 214
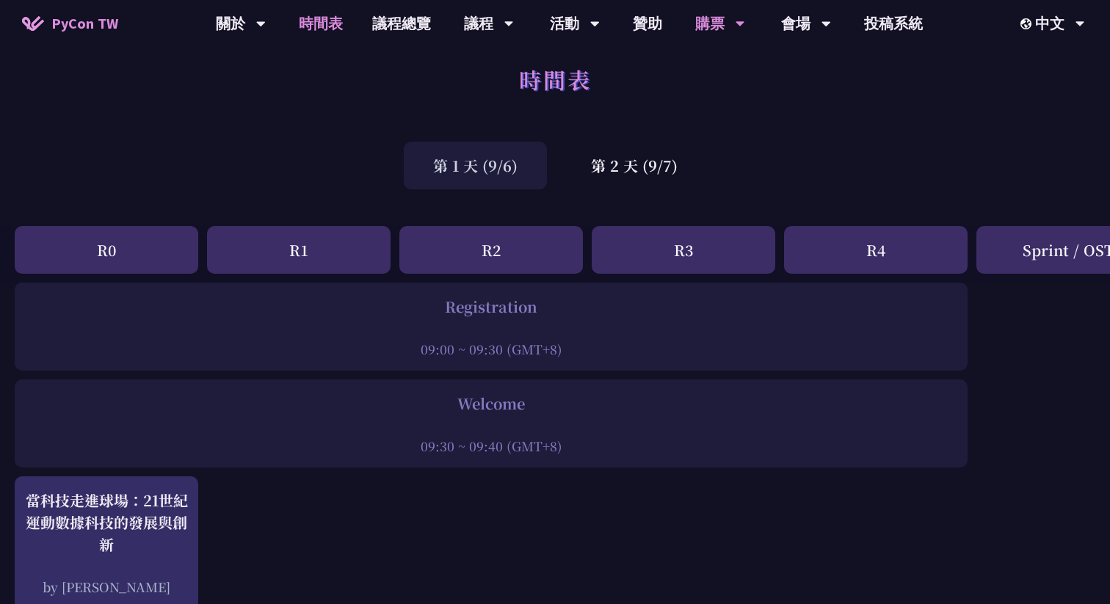
scroll to position [4, 0]
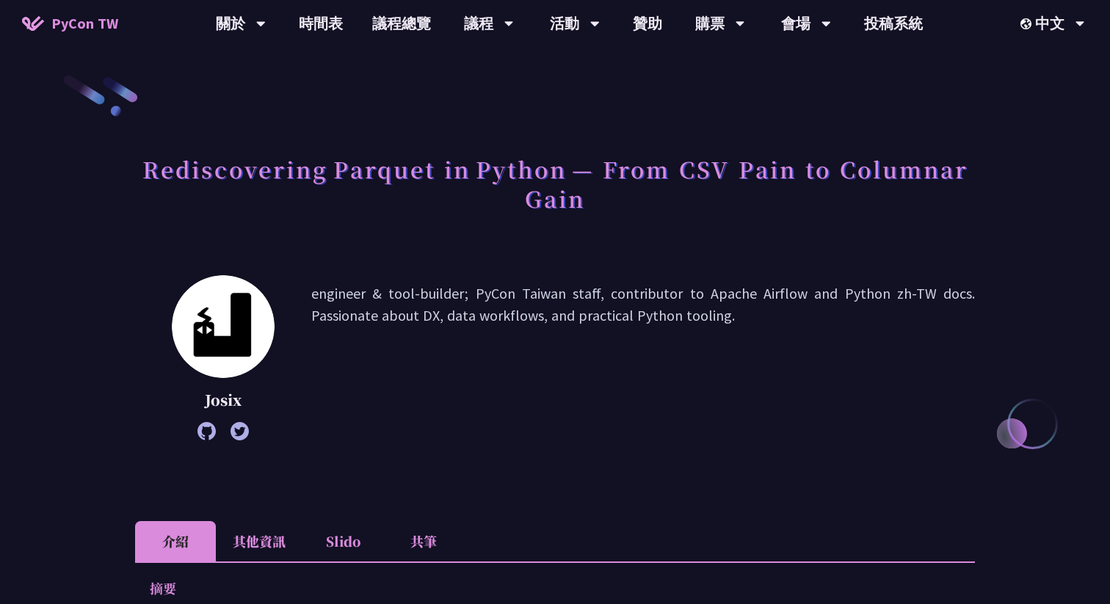
click at [214, 405] on p "Josix" at bounding box center [223, 400] width 103 height 22
copy p "Josix"
